Goal: Communication & Community: Answer question/provide support

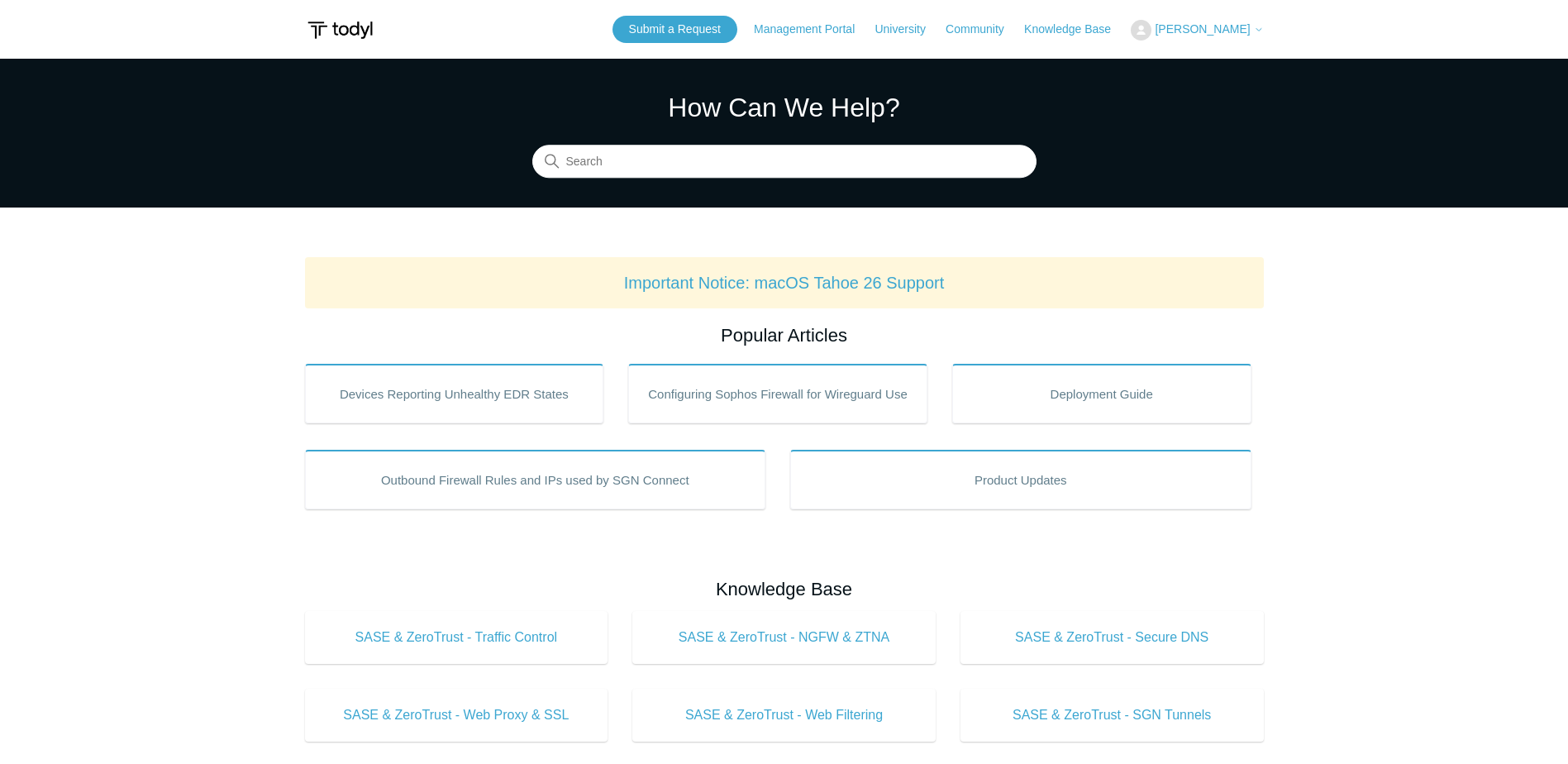
click at [1249, 24] on span "[PERSON_NAME]" at bounding box center [1202, 29] width 95 height 14
click at [1194, 64] on link "My Support Requests" at bounding box center [1213, 65] width 162 height 29
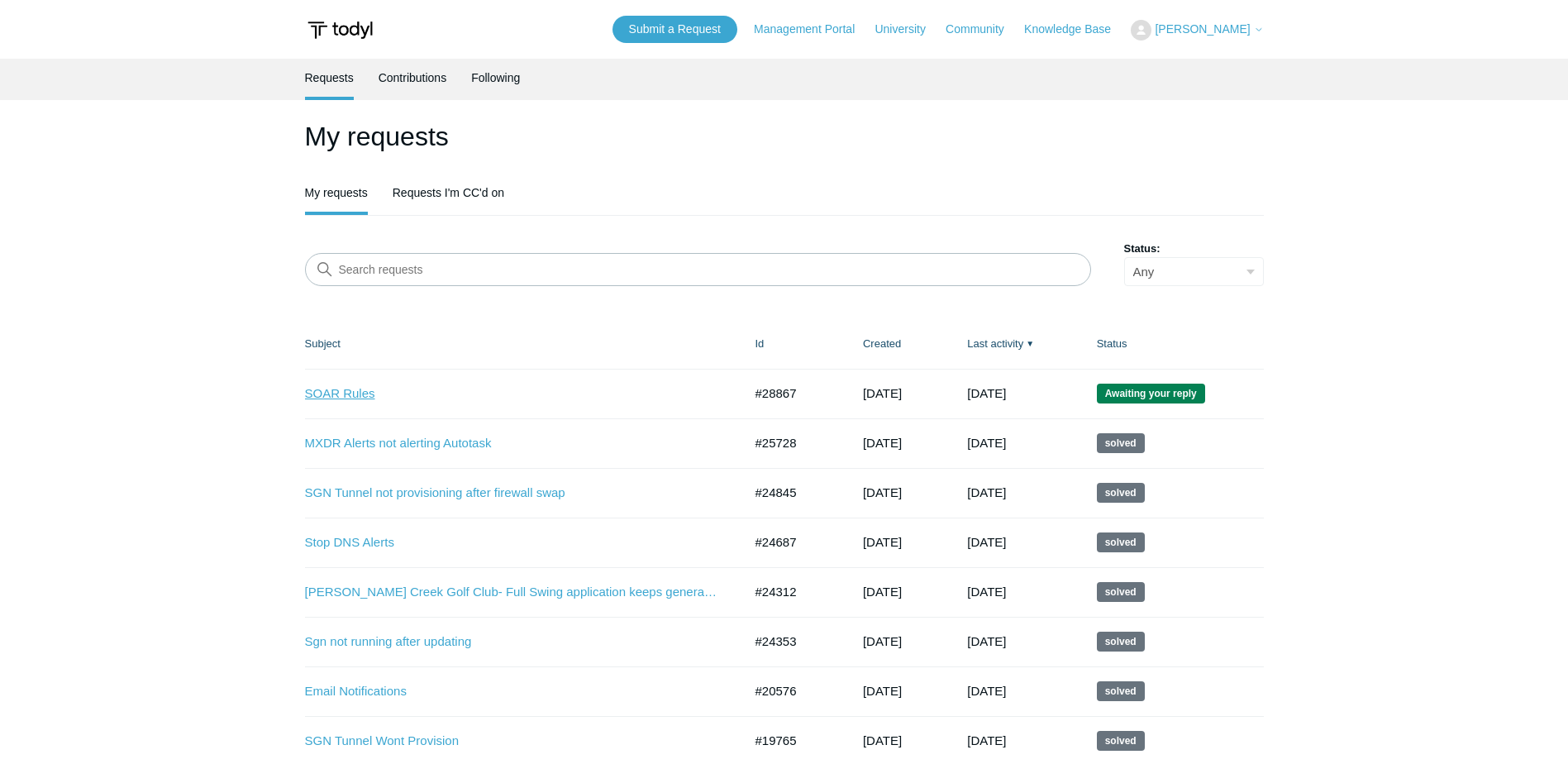
click at [349, 388] on link "SOAR Rules" at bounding box center [512, 394] width 413 height 19
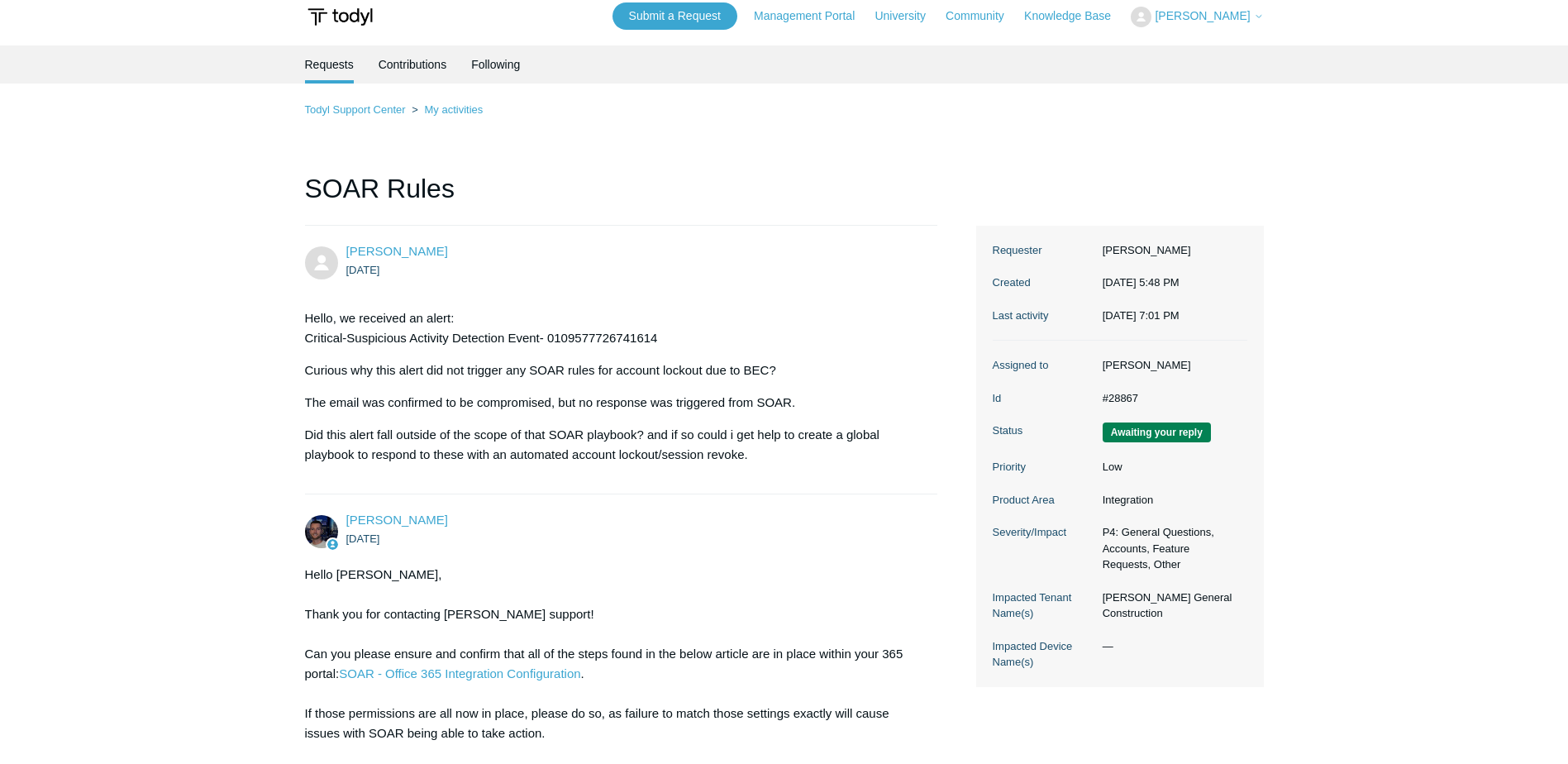
scroll to position [316, 0]
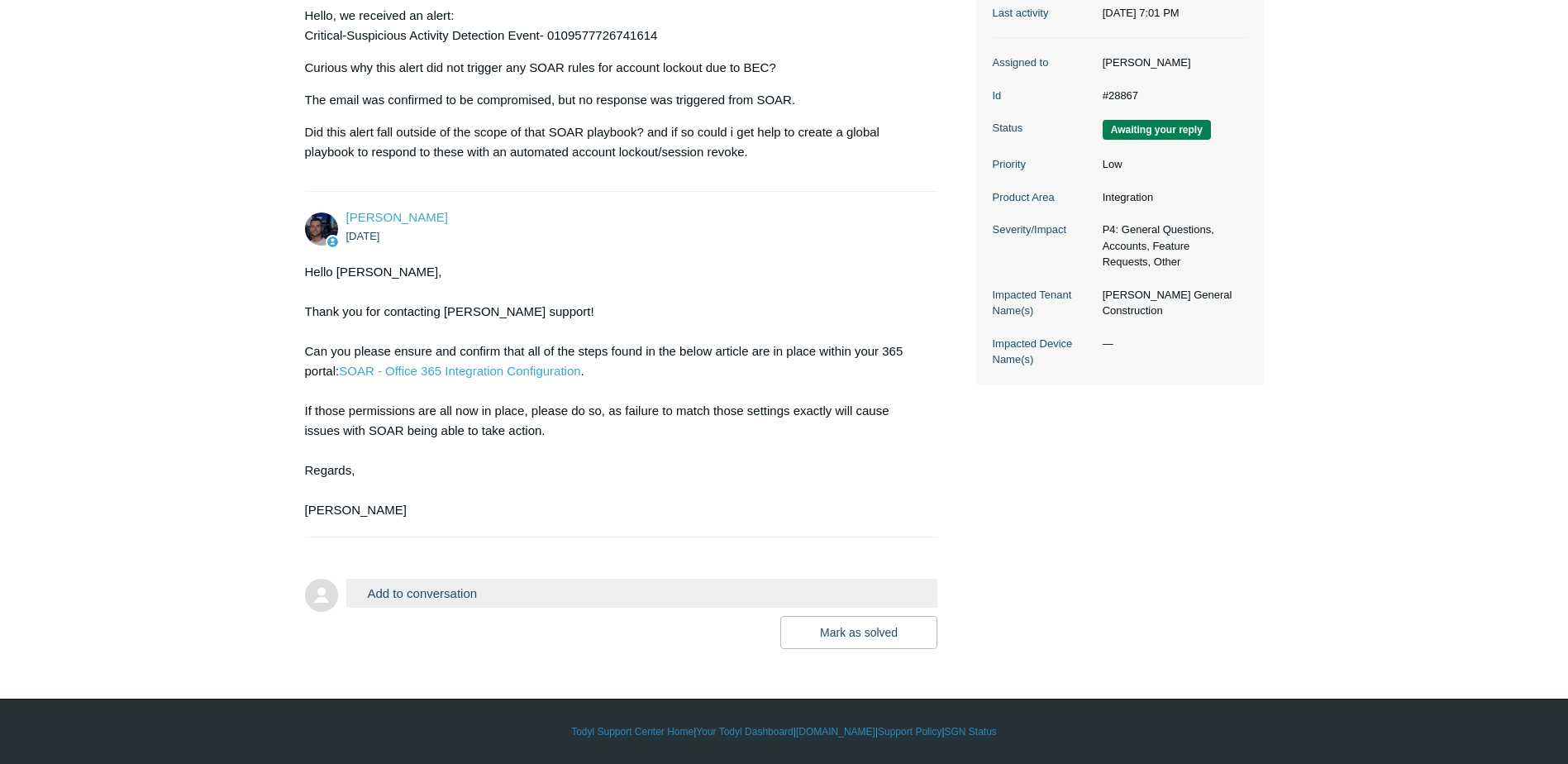
click at [445, 589] on button "Add to conversation" at bounding box center [642, 593] width 592 height 29
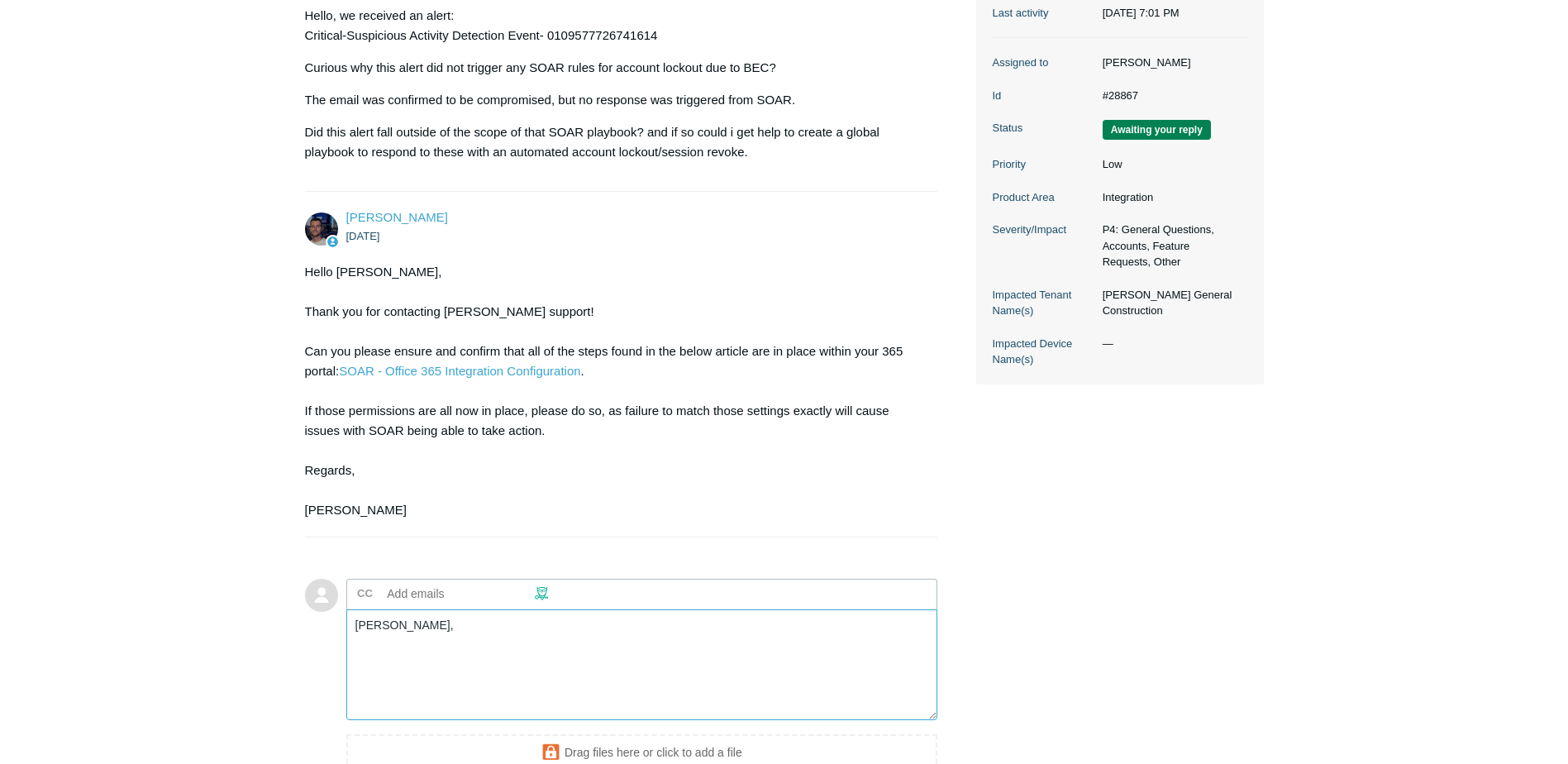
paste textarea "Add your reply"
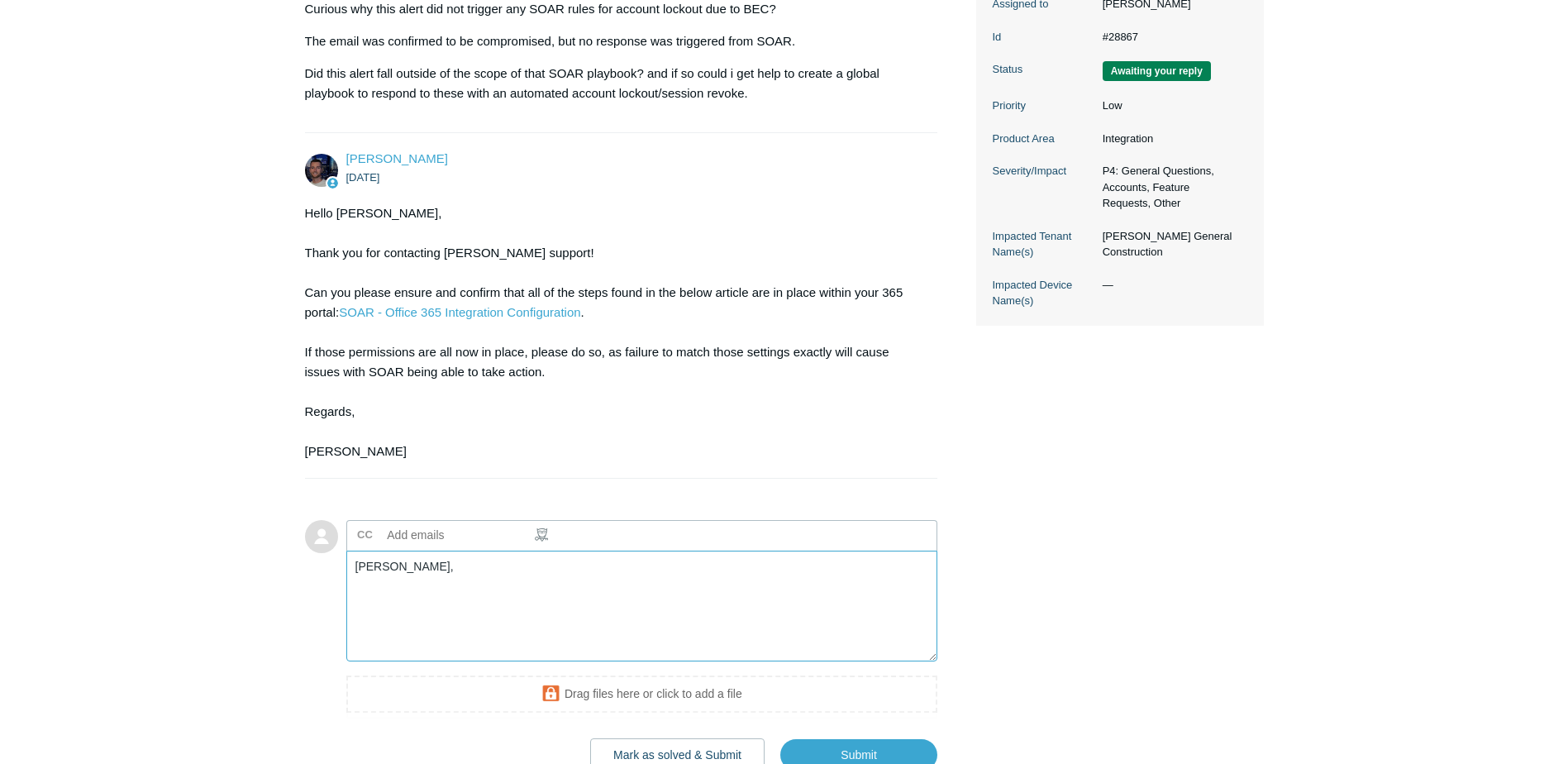
scroll to position [398, 0]
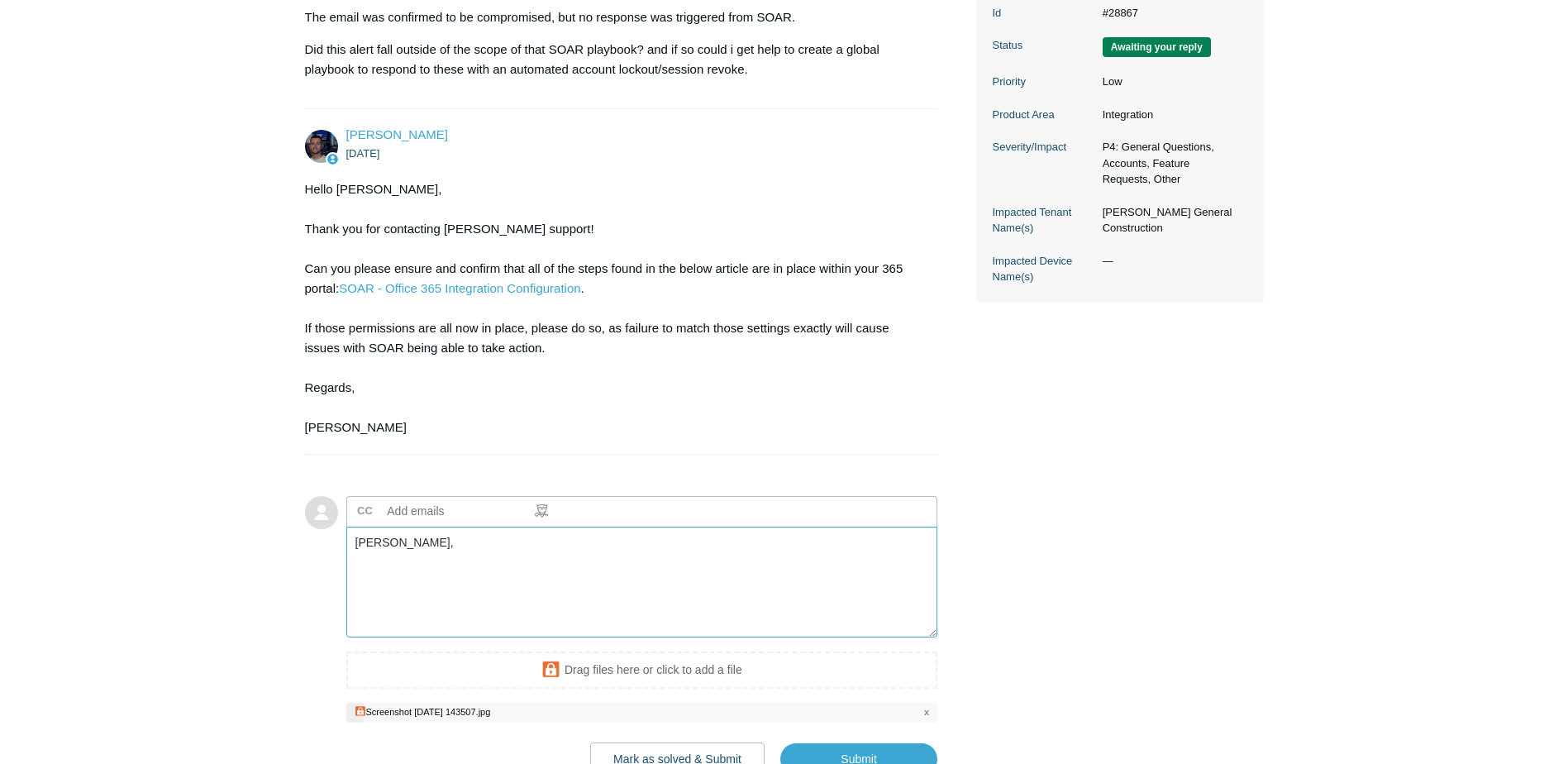
click at [439, 568] on textarea "[PERSON_NAME]," at bounding box center [642, 582] width 592 height 111
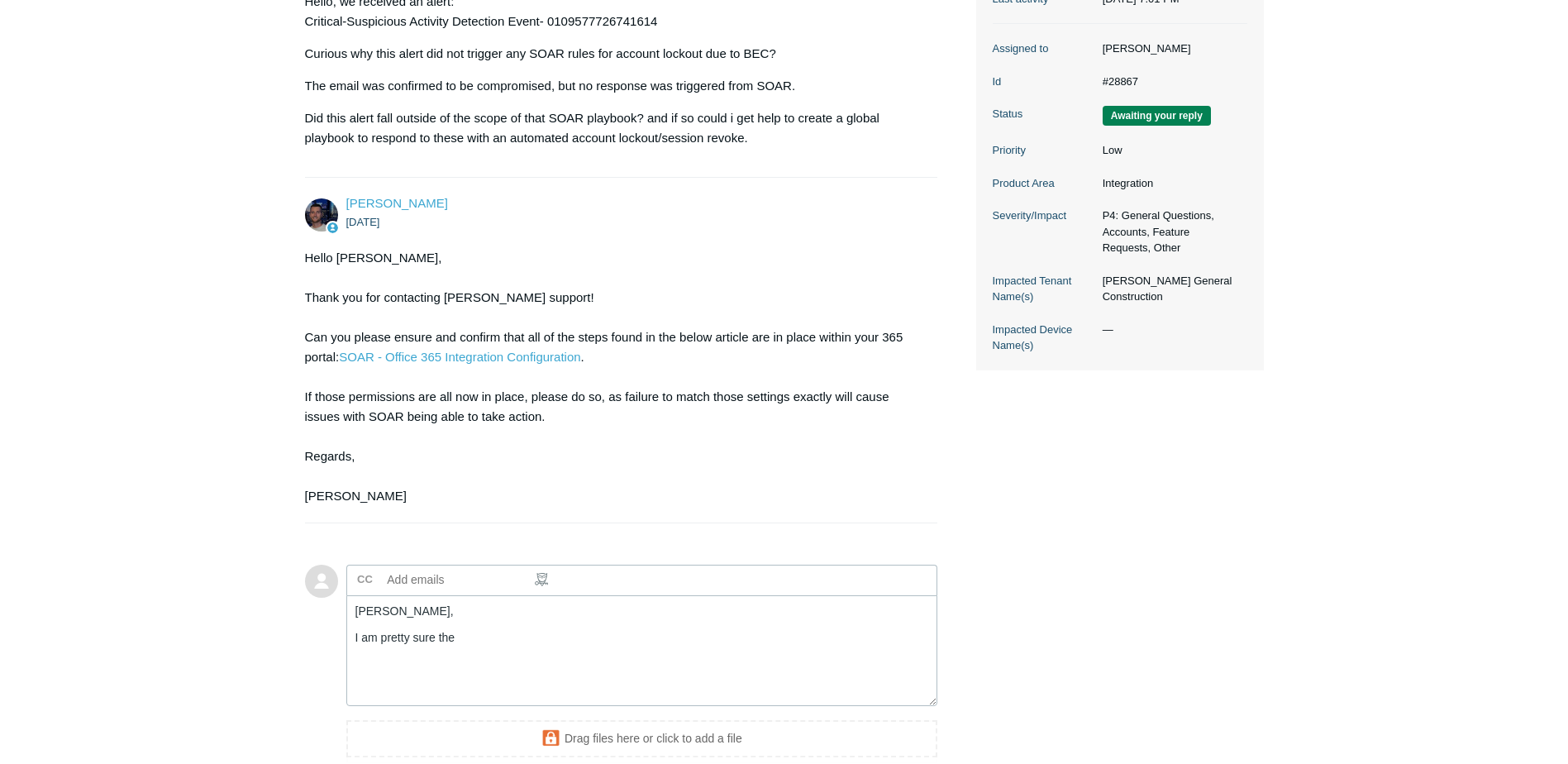
scroll to position [331, 0]
drag, startPoint x: 481, startPoint y: 657, endPoint x: 480, endPoint y: 641, distance: 16.0
click at [480, 641] on textarea "Connor, I am pretty sure the" at bounding box center [642, 650] width 592 height 111
drag, startPoint x: 452, startPoint y: 639, endPoint x: 339, endPoint y: 642, distance: 113.0
click at [339, 642] on form "Add to conversation CC Add emails Connor, I am pretty sure the rules Drag files…" at bounding box center [622, 692] width 633 height 305
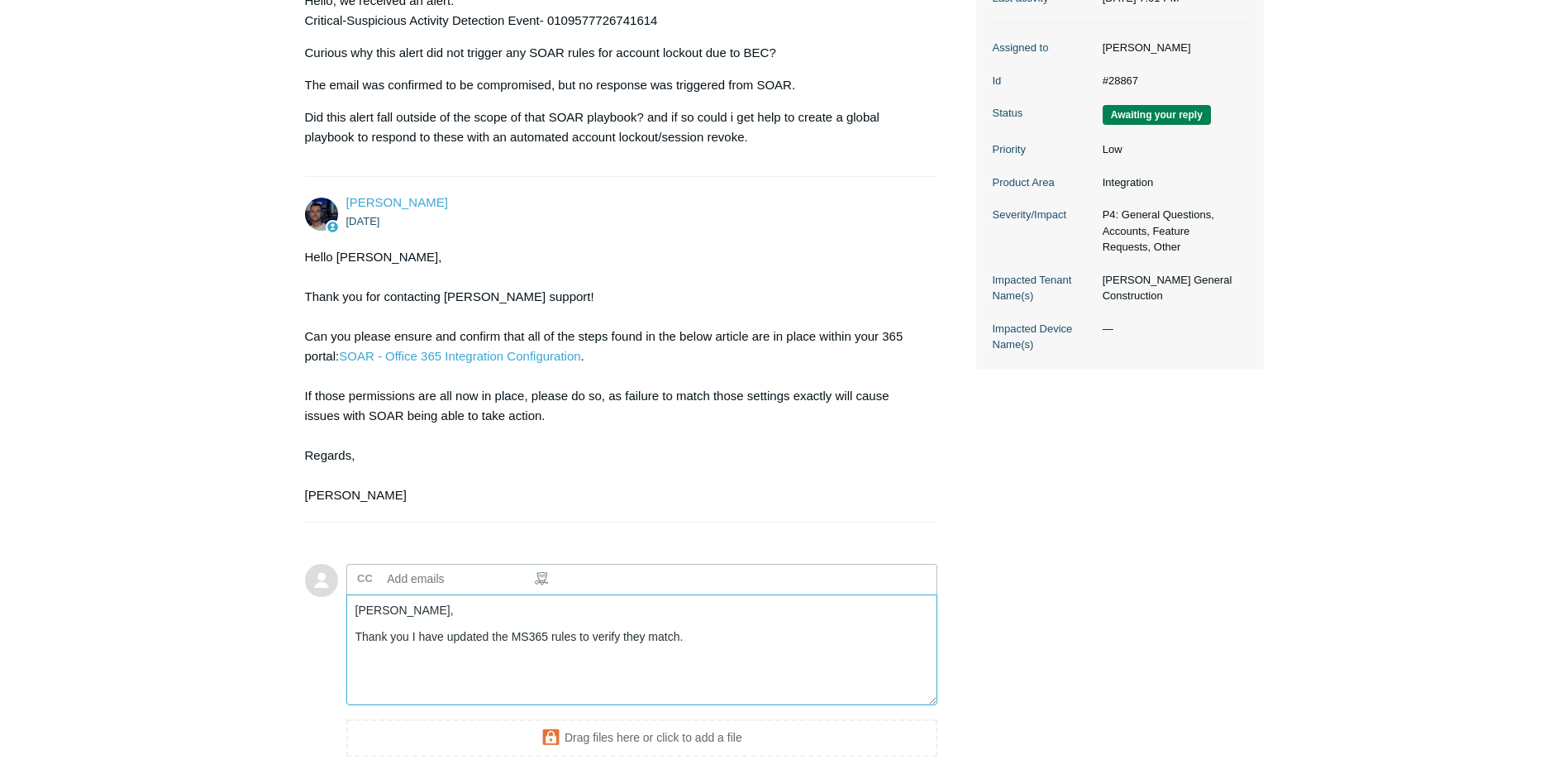
paste textarea "C"
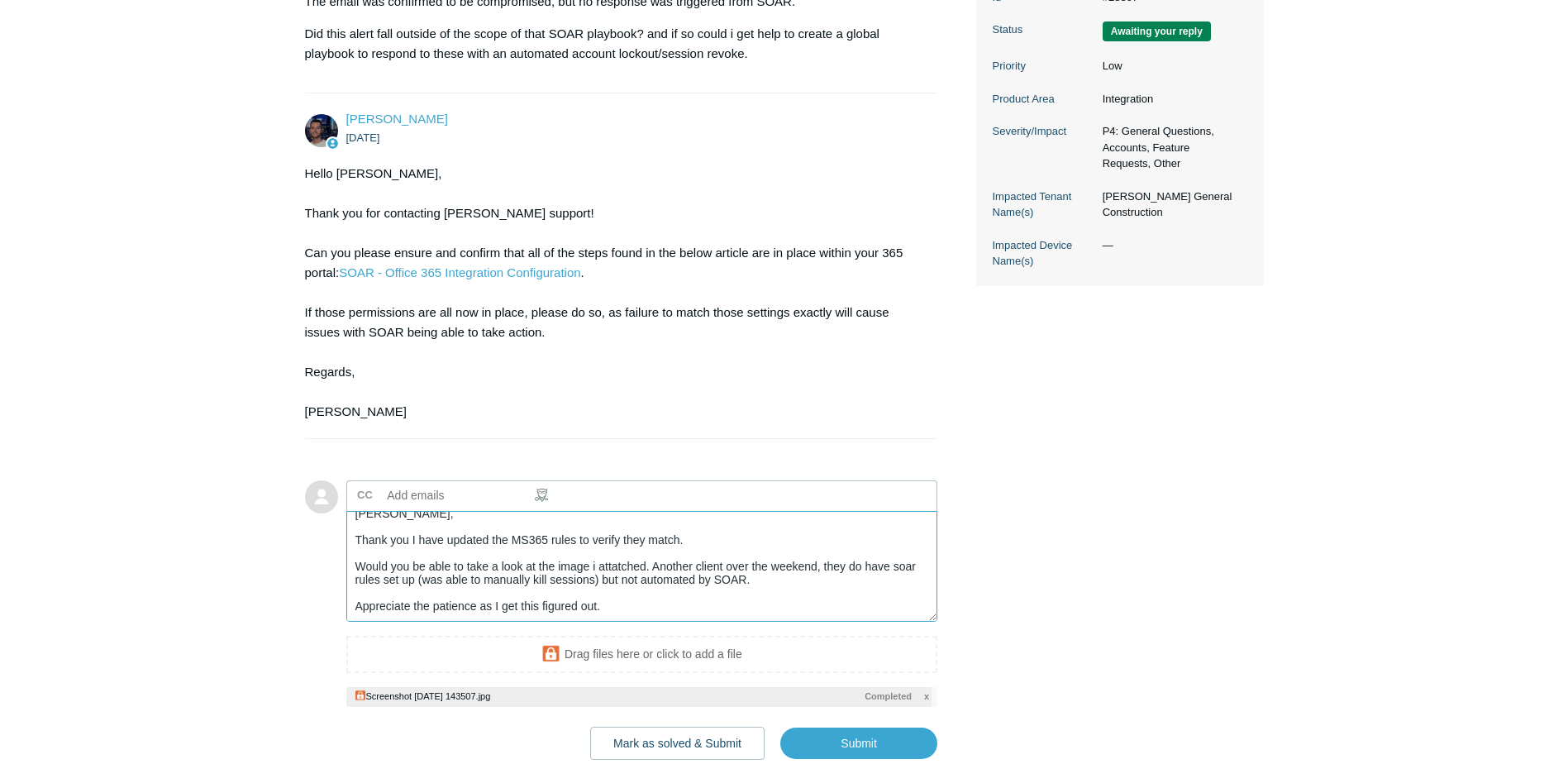
scroll to position [525, 0]
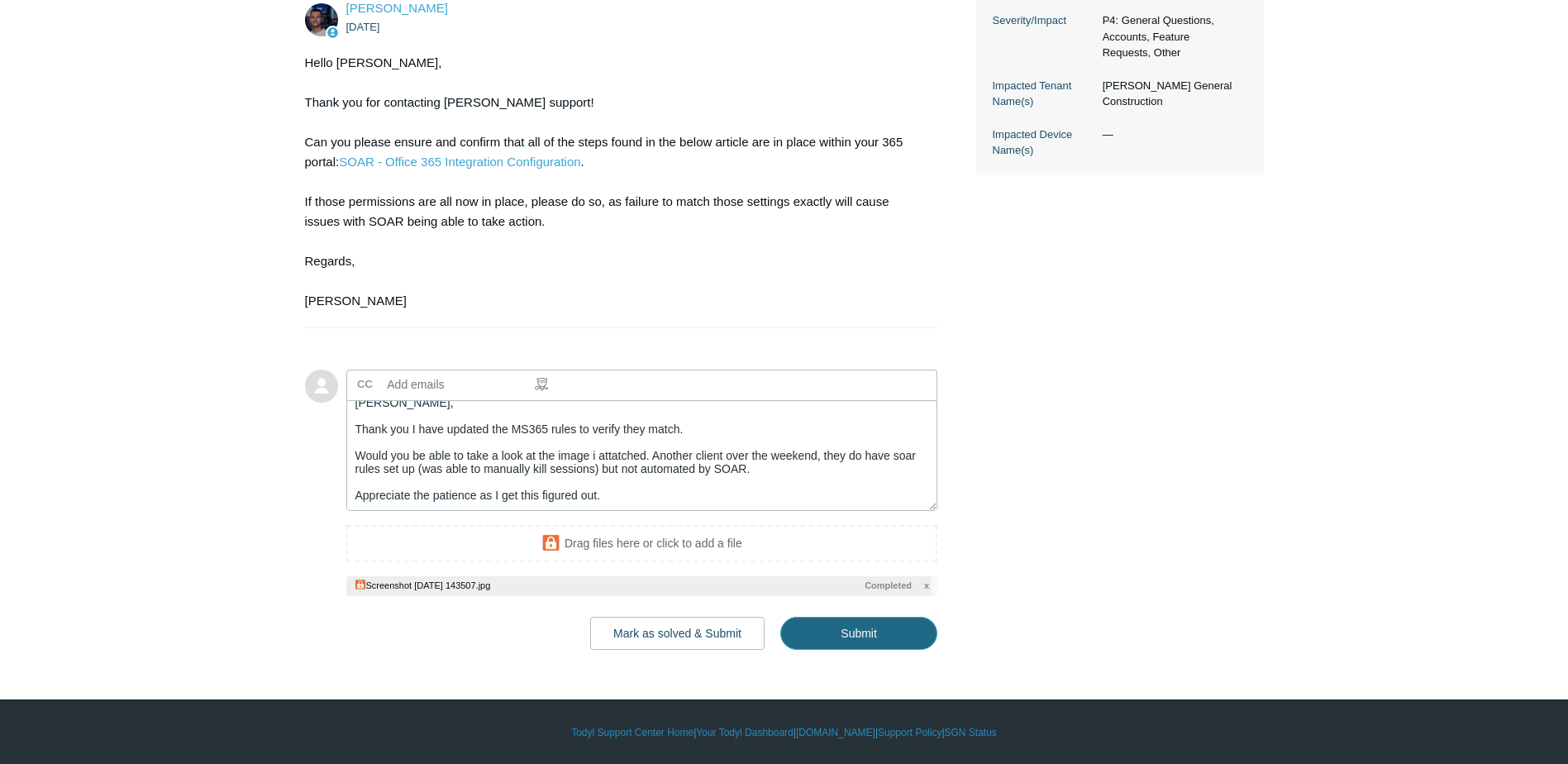
click at [822, 641] on input "Submit" at bounding box center [859, 633] width 157 height 33
type textarea "Connor, Thank you I have updated the MS365 rules to verify they match. Would yo…"
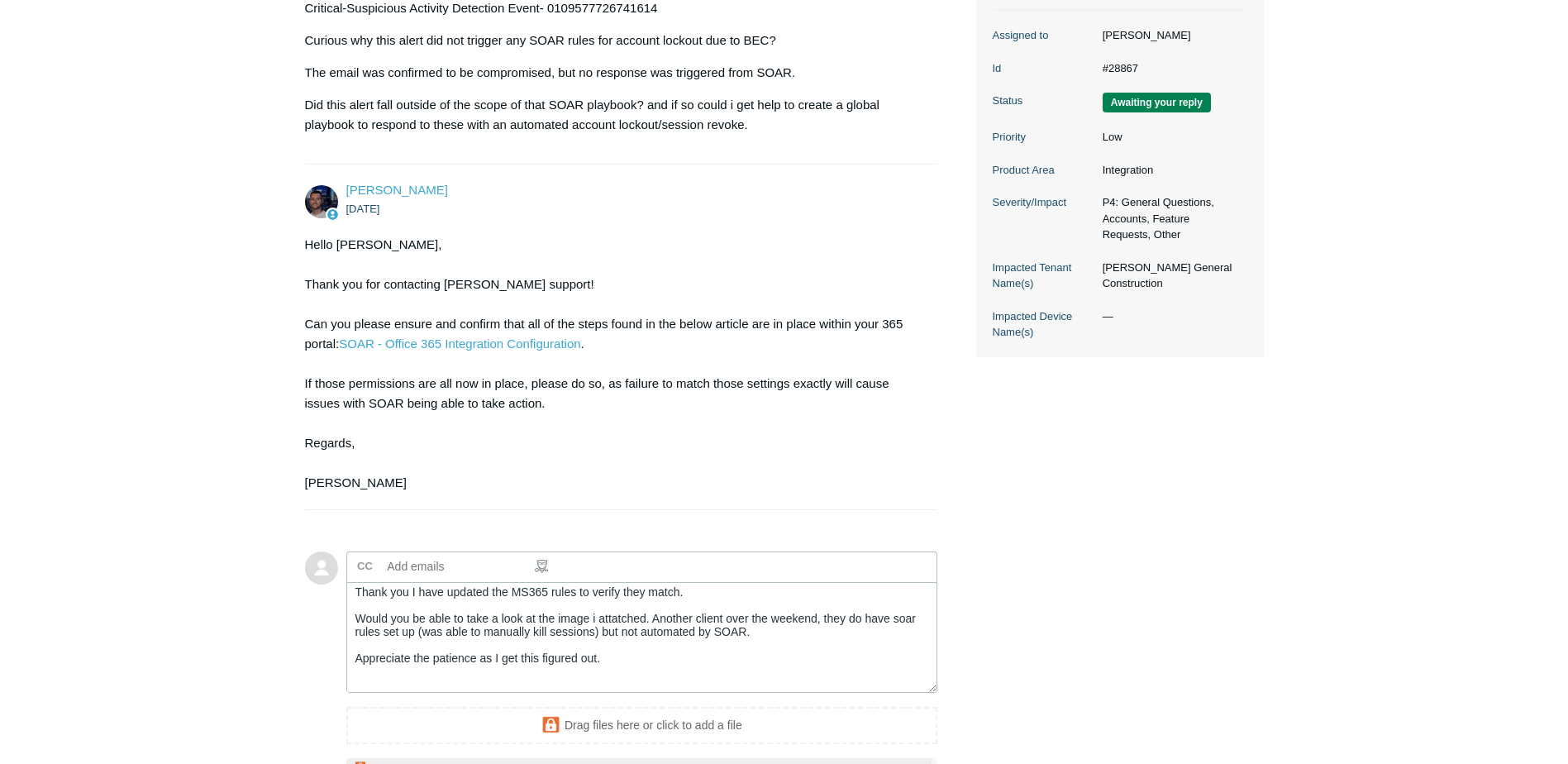
scroll to position [6, 0]
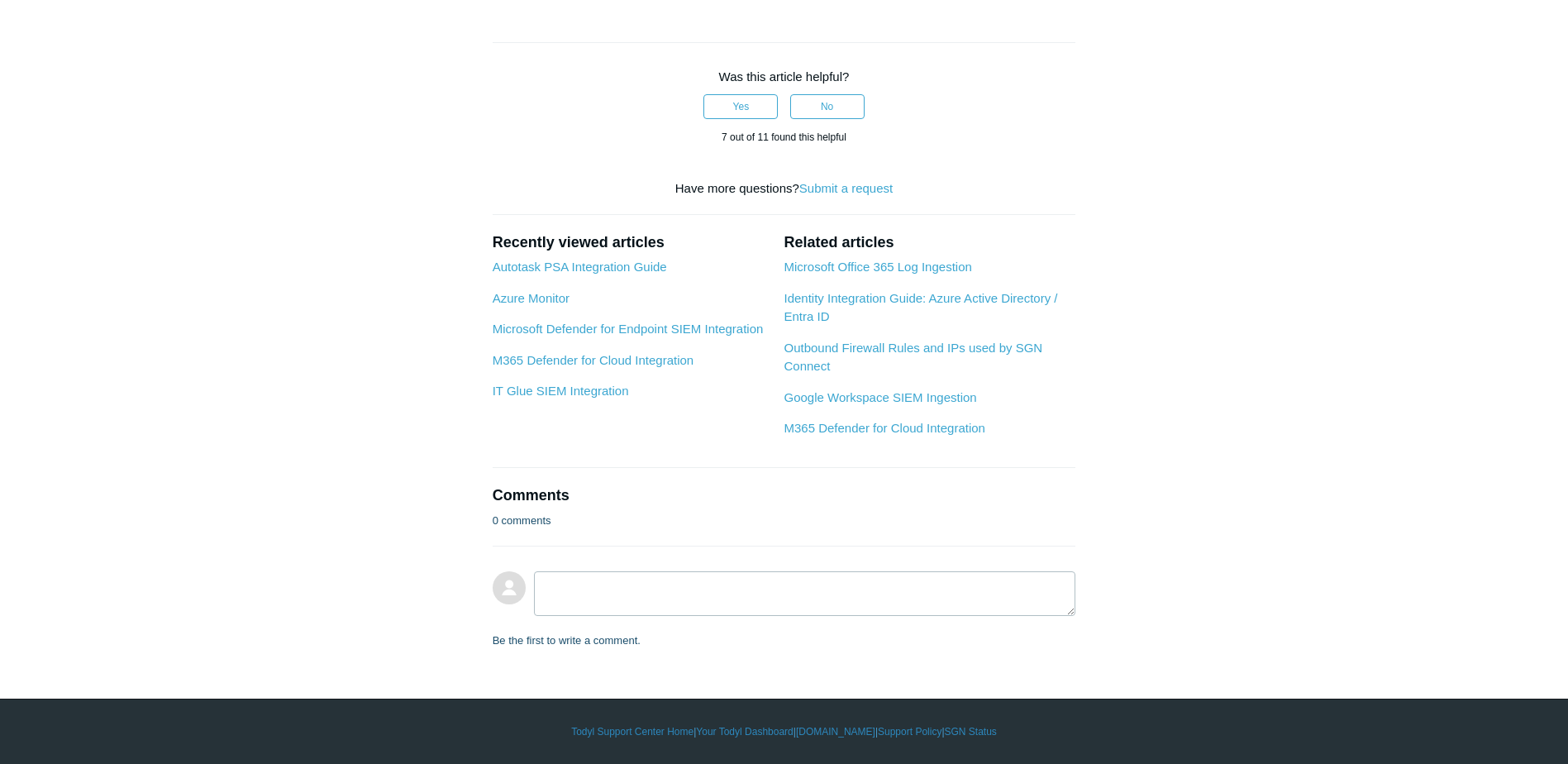
scroll to position [2990, 0]
